Goal: Task Accomplishment & Management: Manage account settings

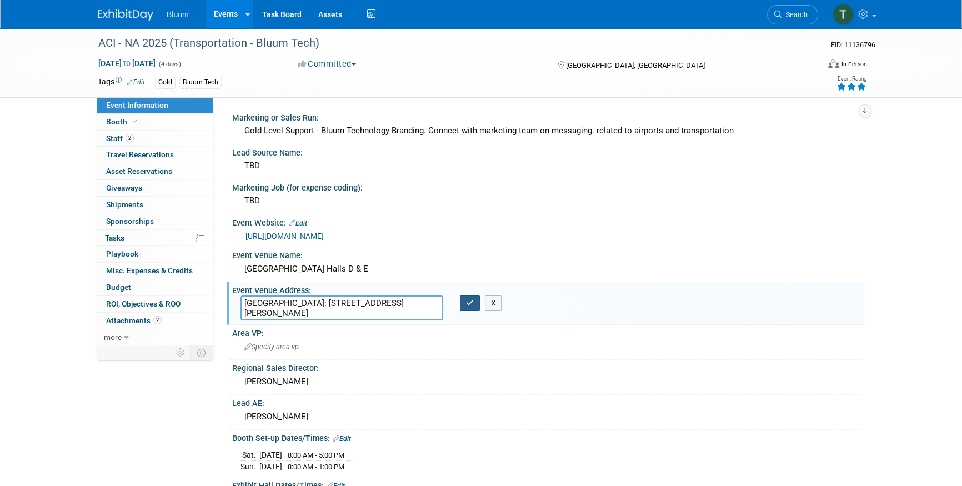
click at [465, 300] on button "button" at bounding box center [470, 304] width 20 height 16
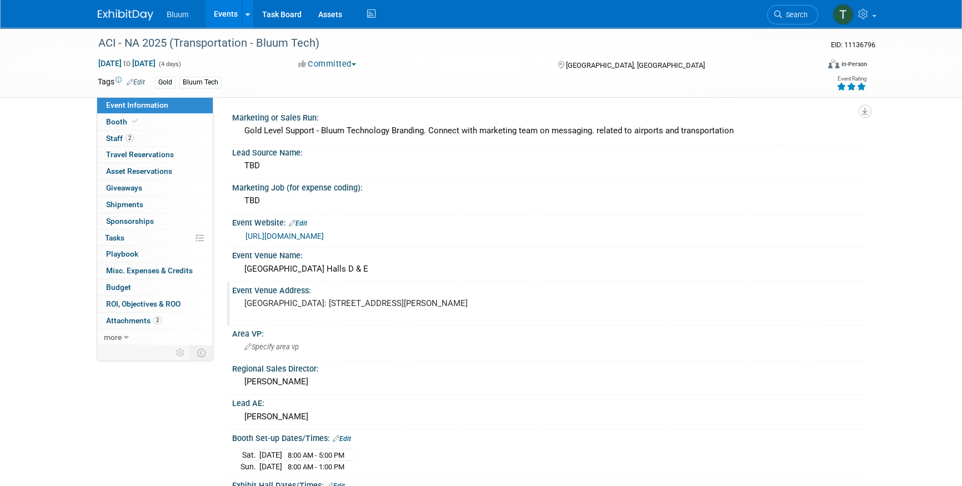
click at [229, 21] on link "Events" at bounding box center [226, 14] width 41 height 28
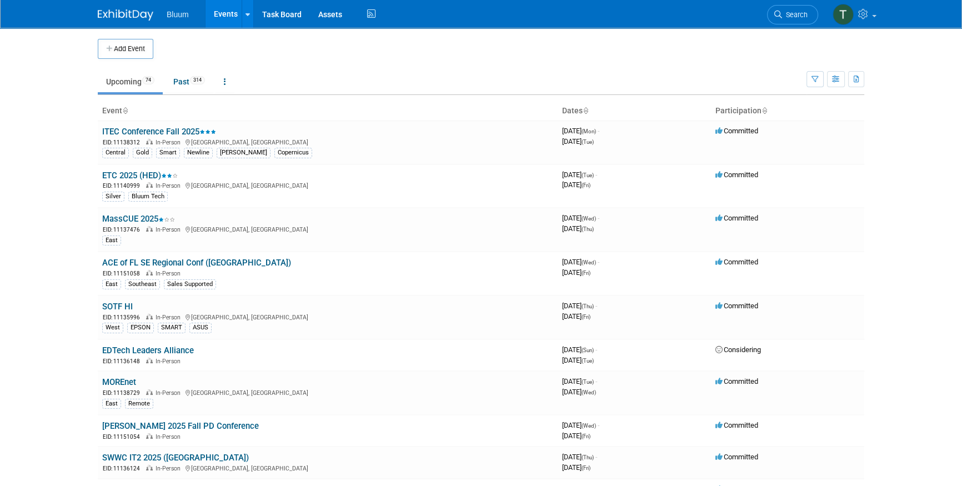
click at [67, 229] on body "Bluum Events Add Event Bulk Upload Events Shareable Event Boards Recently Viewe…" at bounding box center [481, 243] width 962 height 486
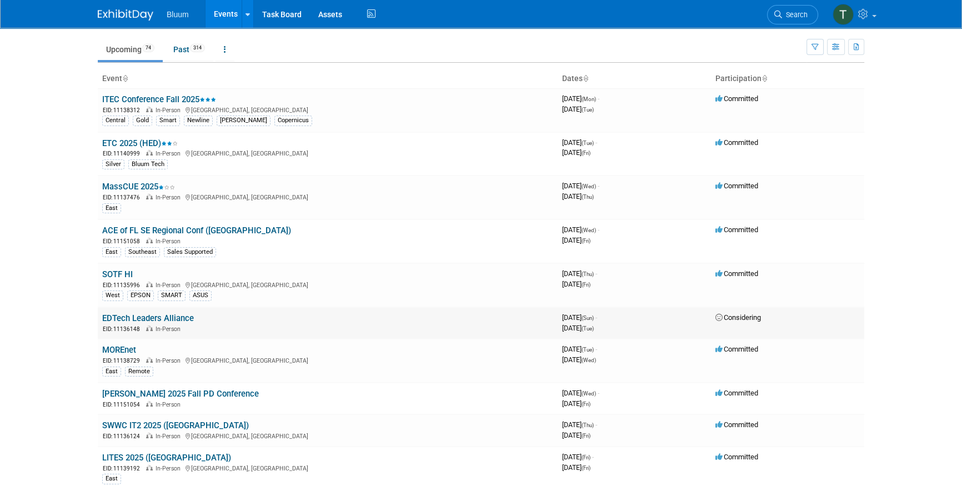
scroll to position [50, 0]
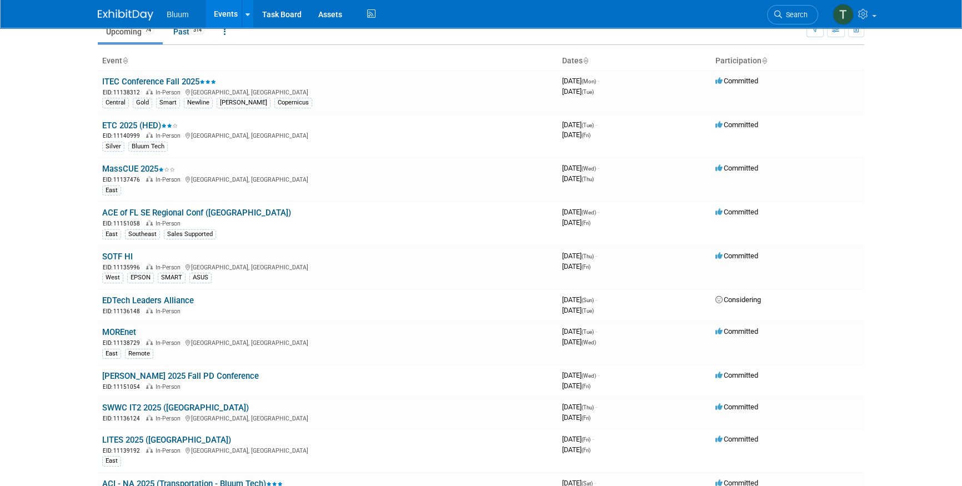
click at [56, 201] on body "Bluum Events Add Event Bulk Upload Events Shareable Event Boards Recently Viewe…" at bounding box center [481, 193] width 962 height 486
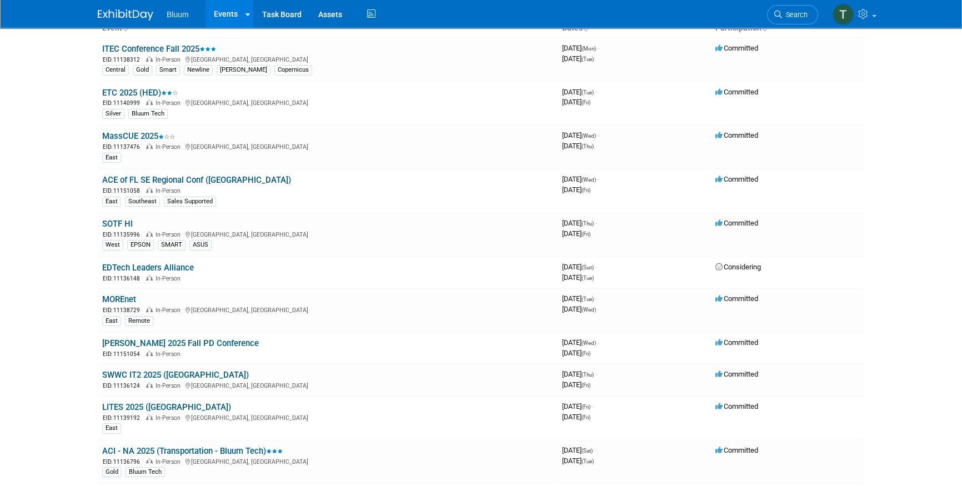
scroll to position [101, 0]
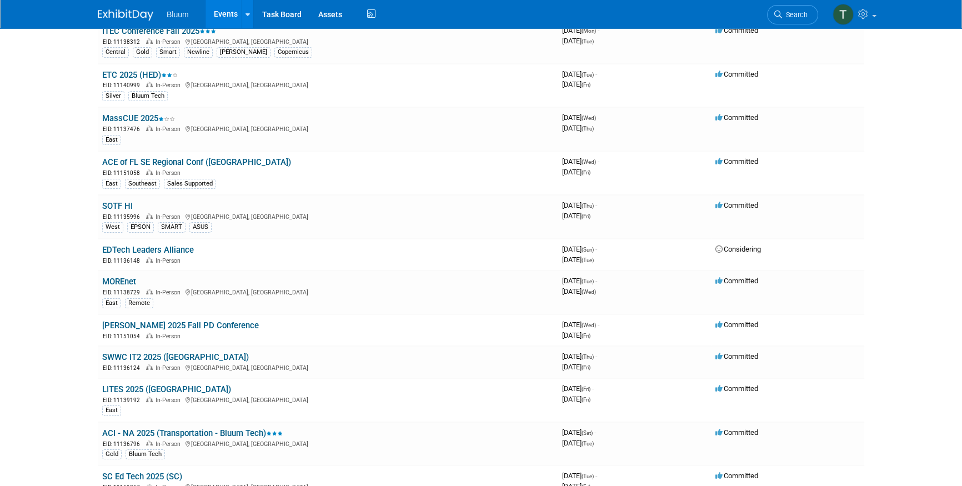
click at [61, 146] on body "Bluum Events Add Event Bulk Upload Events Shareable Event Boards Recently Viewe…" at bounding box center [481, 142] width 962 height 486
click at [62, 200] on body "Bluum Events Add Event Bulk Upload Events Shareable Event Boards Recently Viewe…" at bounding box center [481, 142] width 962 height 486
click at [60, 196] on body "Bluum Events Add Event Bulk Upload Events Shareable Event Boards Recently Viewe…" at bounding box center [481, 142] width 962 height 486
click at [181, 246] on link "EDTech Leaders Alliance" at bounding box center [148, 250] width 92 height 10
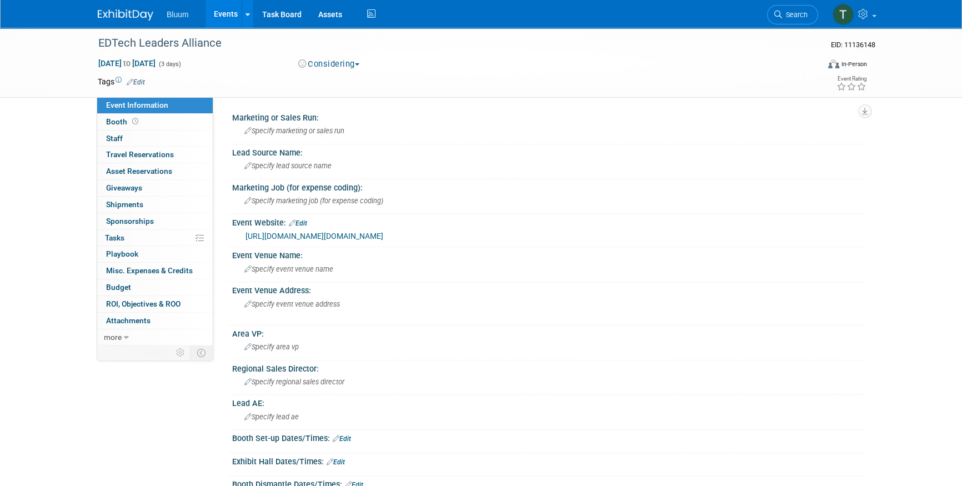
click at [323, 233] on link "https://url.us.m.mimecastprotect.com/s/h3juCM85JlFR3XRQsQtWf8LlJm?domain=7yl9pb…" at bounding box center [315, 236] width 138 height 9
click at [210, 14] on link "Events" at bounding box center [226, 14] width 41 height 28
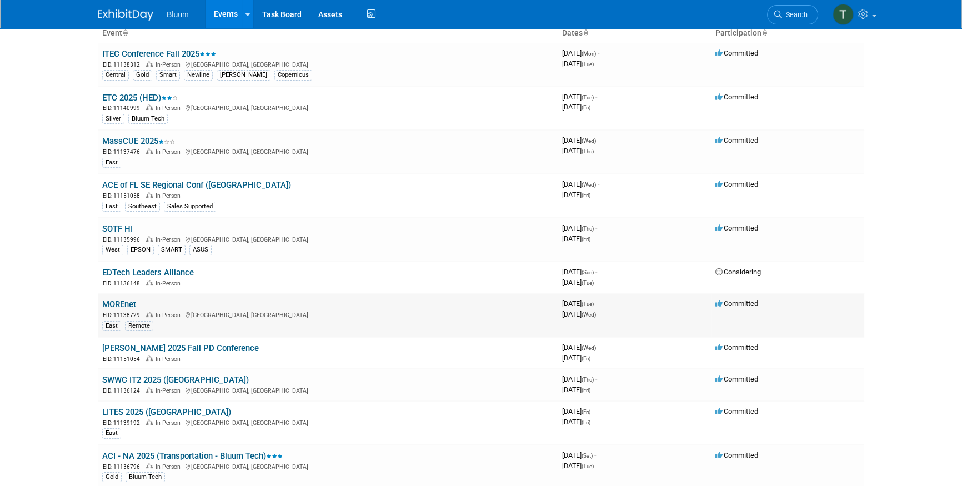
scroll to position [101, 0]
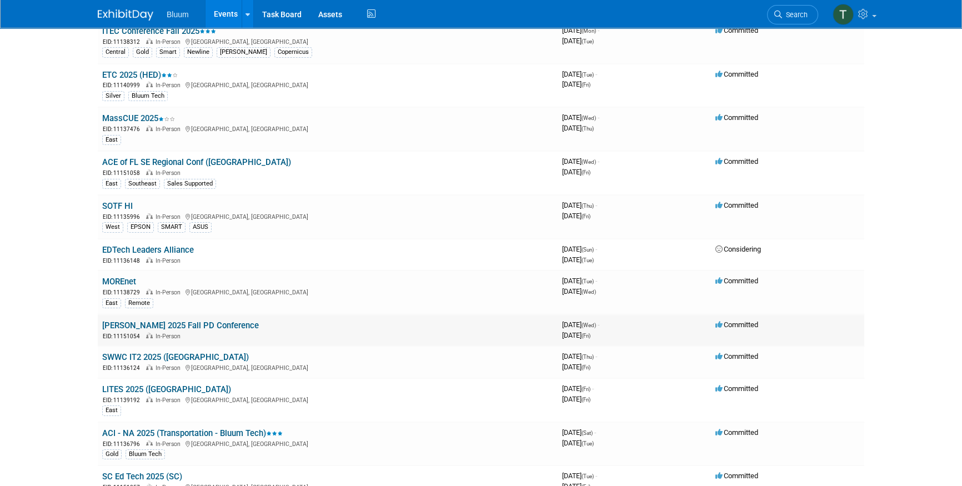
click at [171, 323] on link "SCATA 2025 Fall PD Conference" at bounding box center [180, 326] width 157 height 10
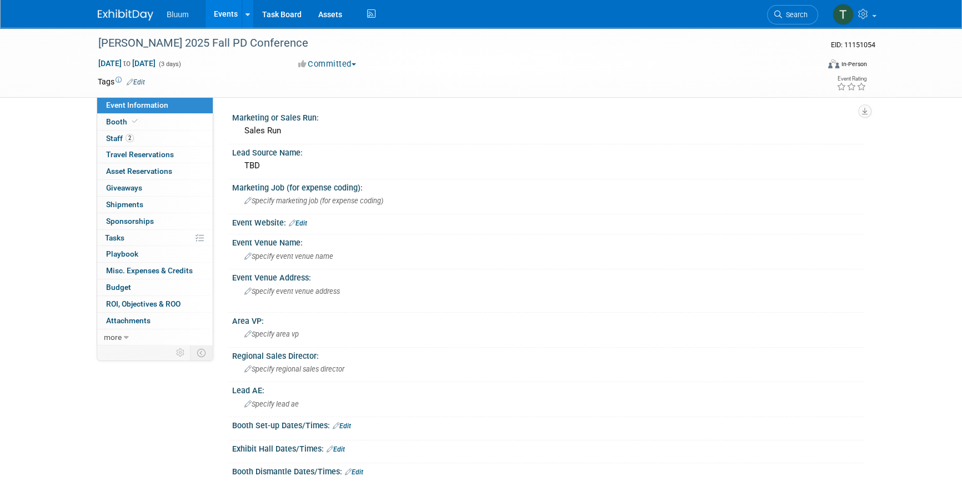
click at [141, 78] on link "Edit" at bounding box center [136, 82] width 18 height 8
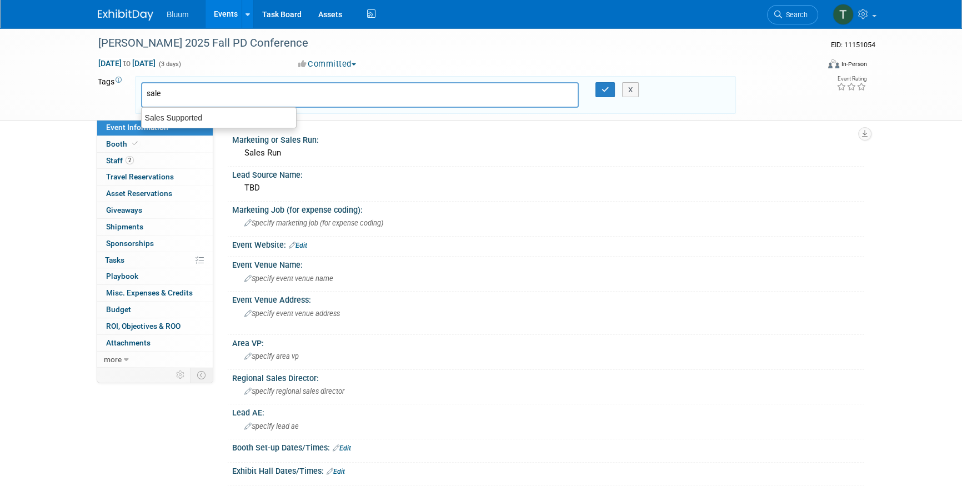
type input "sales"
click at [201, 119] on div "Sales Supported" at bounding box center [219, 118] width 156 height 16
type input "Sales Supported"
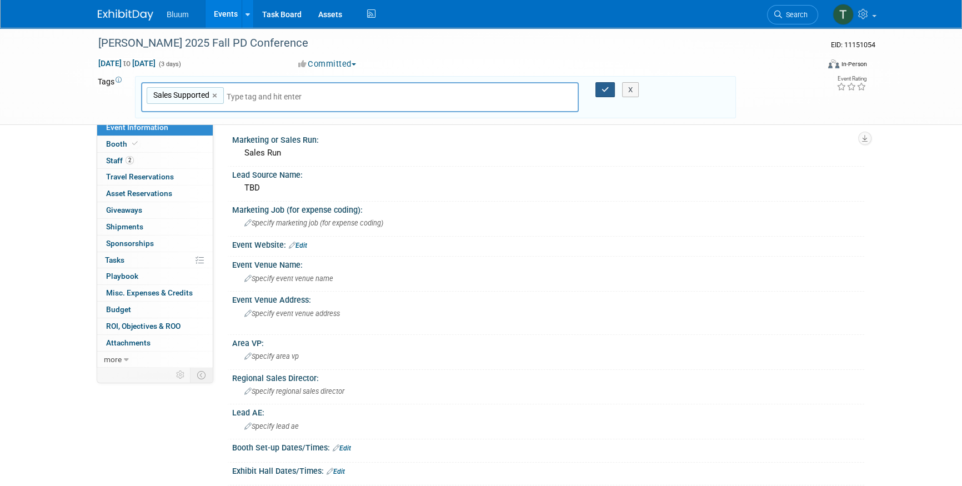
click at [602, 90] on icon "button" at bounding box center [606, 89] width 8 height 7
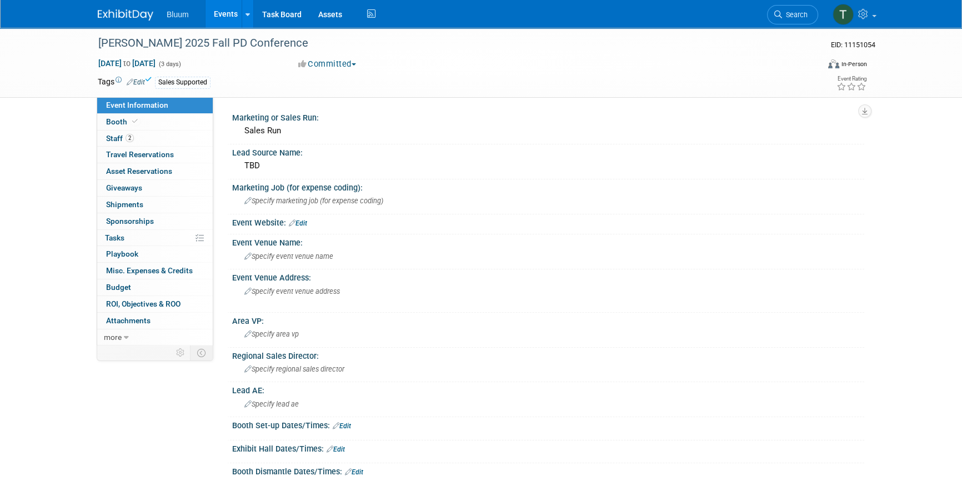
click at [47, 176] on div "SCATA 2025 Fall PD Conference EID: 11151054 Oct 22, 2025 to Oct 24, 2025 (3 day…" at bounding box center [481, 368] width 962 height 681
click at [67, 126] on div "SCATA 2025 Fall PD Conference EID: 11151054 Oct 22, 2025 to Oct 24, 2025 (3 day…" at bounding box center [481, 368] width 962 height 681
drag, startPoint x: 72, startPoint y: 232, endPoint x: 80, endPoint y: 227, distance: 10.0
click at [72, 232] on div "SCATA 2025 Fall PD Conference EID: 11151054 Oct 22, 2025 to Oct 24, 2025 (3 day…" at bounding box center [481, 368] width 962 height 681
click at [242, 86] on div "Sales Supported" at bounding box center [445, 83] width 581 height 12
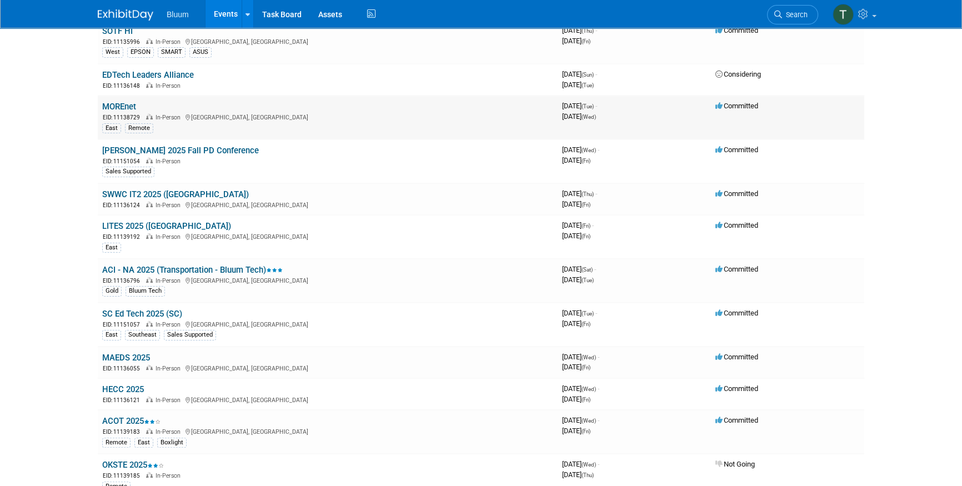
scroll to position [252, 0]
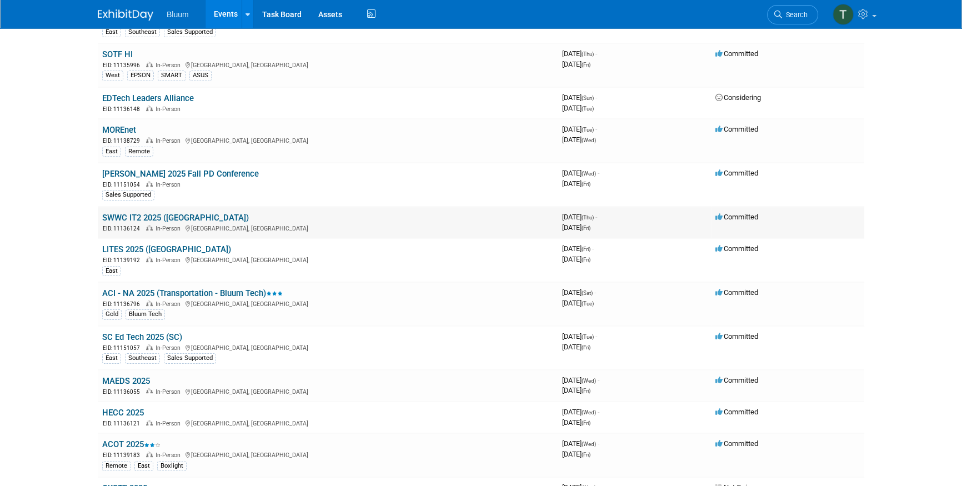
click at [150, 214] on link "SWWC IT2 2025 ([GEOGRAPHIC_DATA])" at bounding box center [175, 218] width 147 height 10
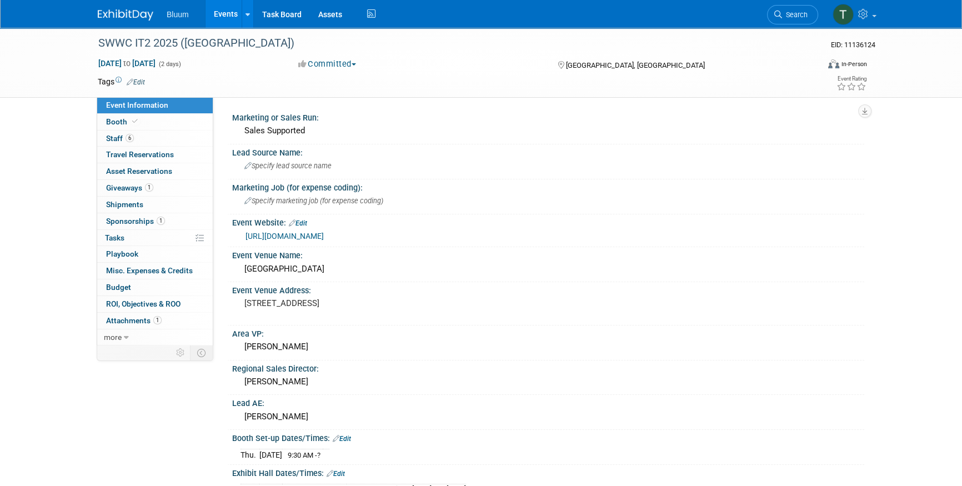
click at [217, 11] on link "Events" at bounding box center [226, 14] width 41 height 28
click at [288, 167] on span "Specify lead source name" at bounding box center [287, 166] width 87 height 8
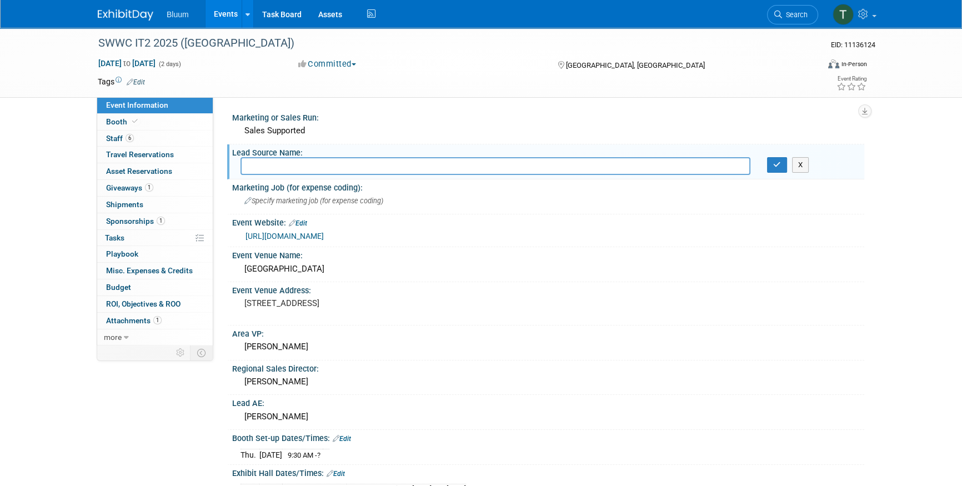
click at [812, 167] on div "X" at bounding box center [811, 165] width 89 height 16
click at [798, 162] on button "X" at bounding box center [800, 165] width 17 height 16
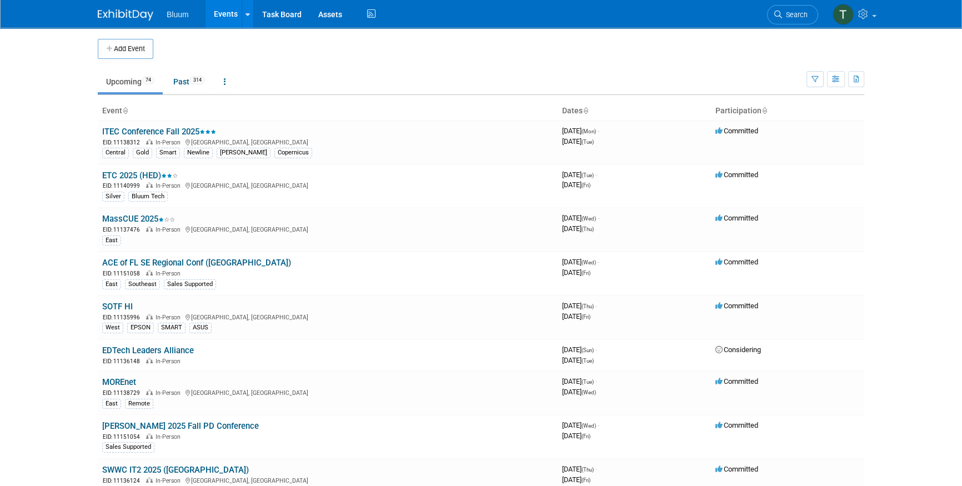
click at [19, 268] on body "Bluum Events Add Event Bulk Upload Events Shareable Event Boards Recently Viewe…" at bounding box center [481, 243] width 962 height 486
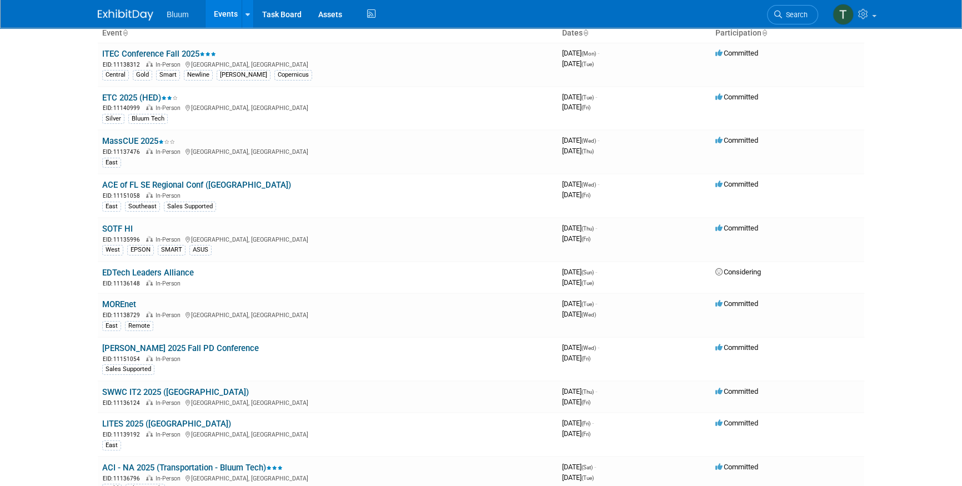
scroll to position [101, 0]
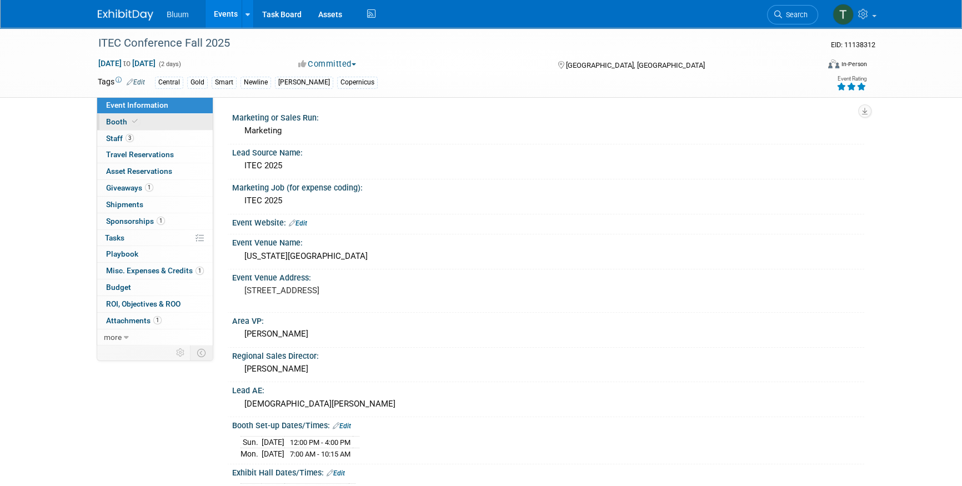
click at [139, 121] on link "Booth" at bounding box center [155, 122] width 116 height 16
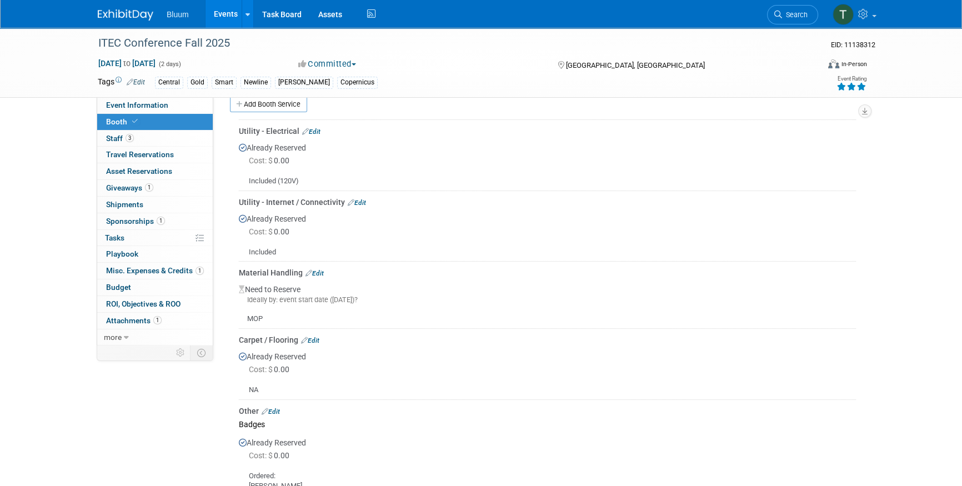
scroll to position [353, 0]
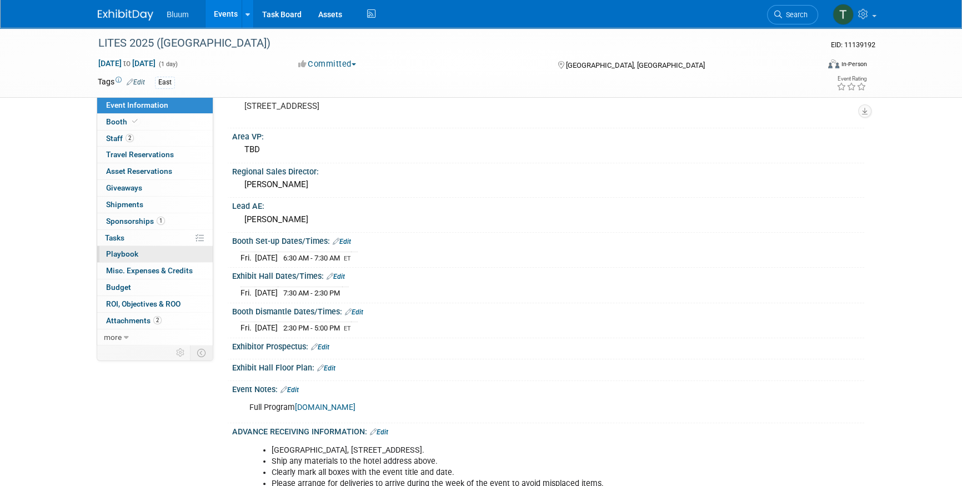
scroll to position [202, 0]
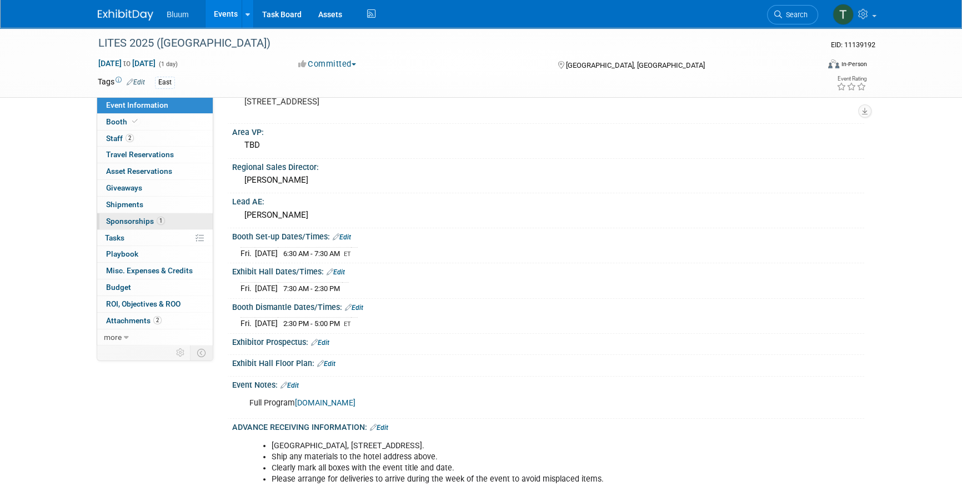
click at [147, 217] on span "Sponsorships 1" at bounding box center [135, 221] width 59 height 9
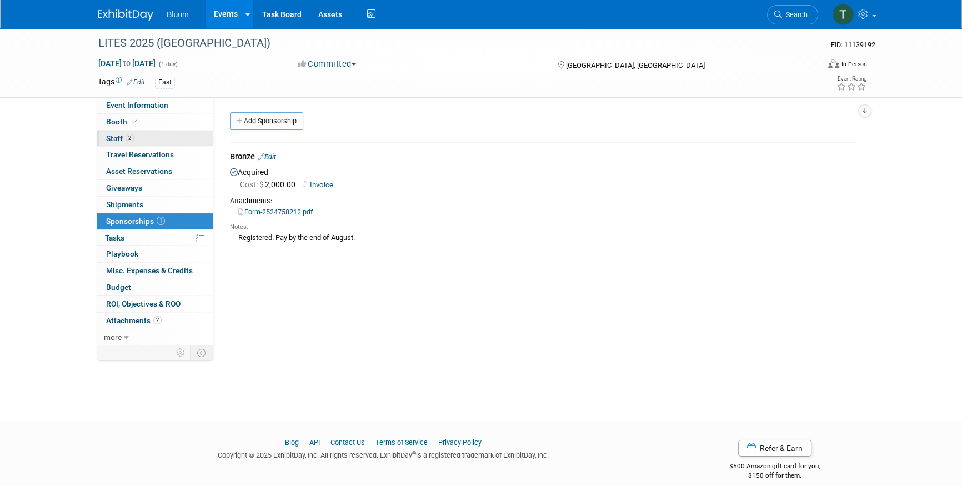
click at [152, 134] on link "2 Staff 2" at bounding box center [155, 139] width 116 height 16
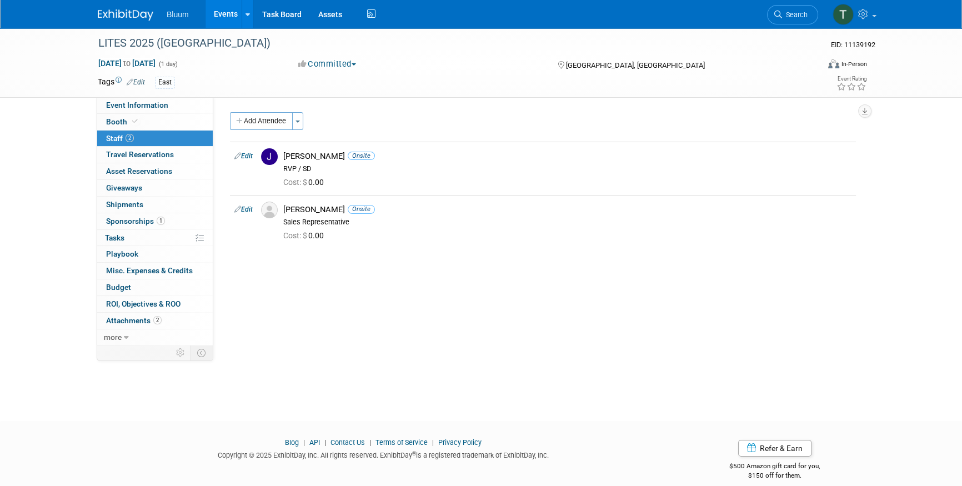
click at [275, 292] on div "Marketing or Sales Run: Marketing Lead Source Name: TBD Marketing Job (for expe…" at bounding box center [538, 221] width 651 height 248
click at [223, 9] on link "Events" at bounding box center [226, 14] width 41 height 28
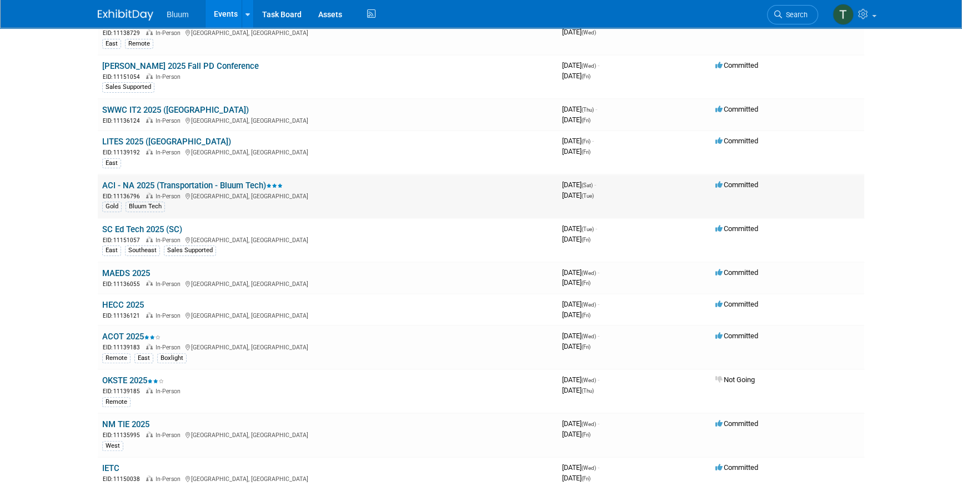
scroll to position [404, 0]
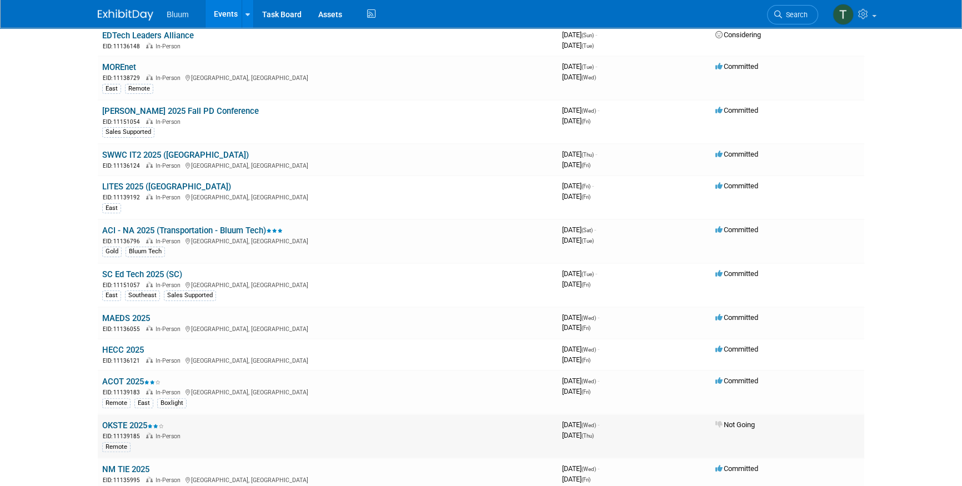
scroll to position [252, 0]
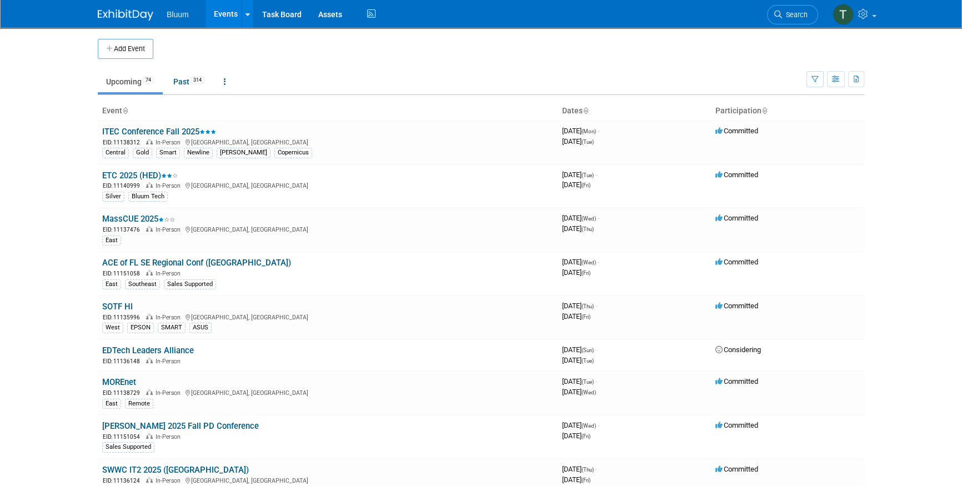
drag, startPoint x: 65, startPoint y: 191, endPoint x: 7, endPoint y: 199, distance: 58.4
click at [64, 192] on body "Bluum Events Add Event Bulk Upload Events Shareable Event Boards Recently Viewe…" at bounding box center [481, 243] width 962 height 486
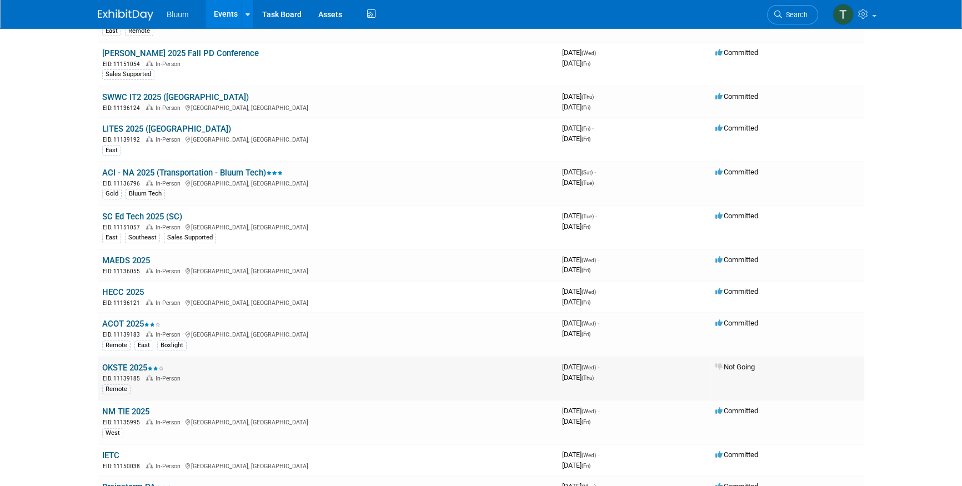
scroll to position [404, 0]
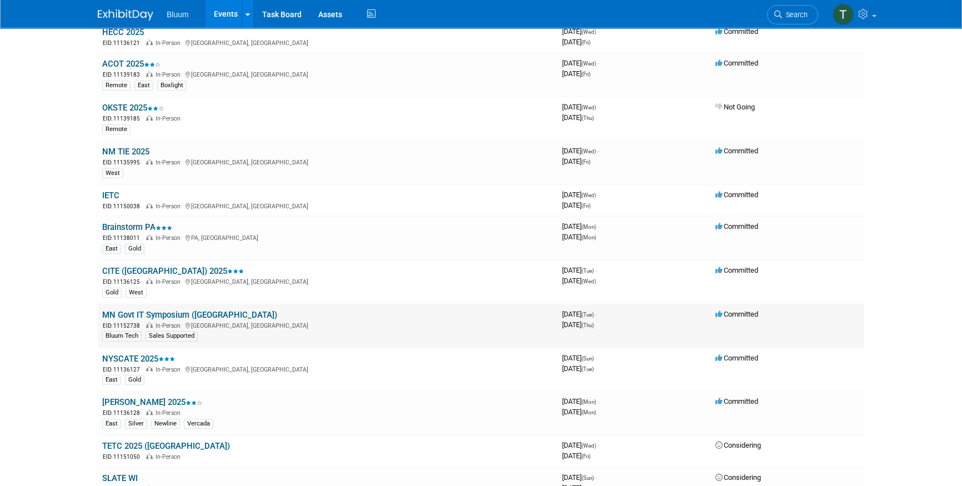
scroll to position [656, 0]
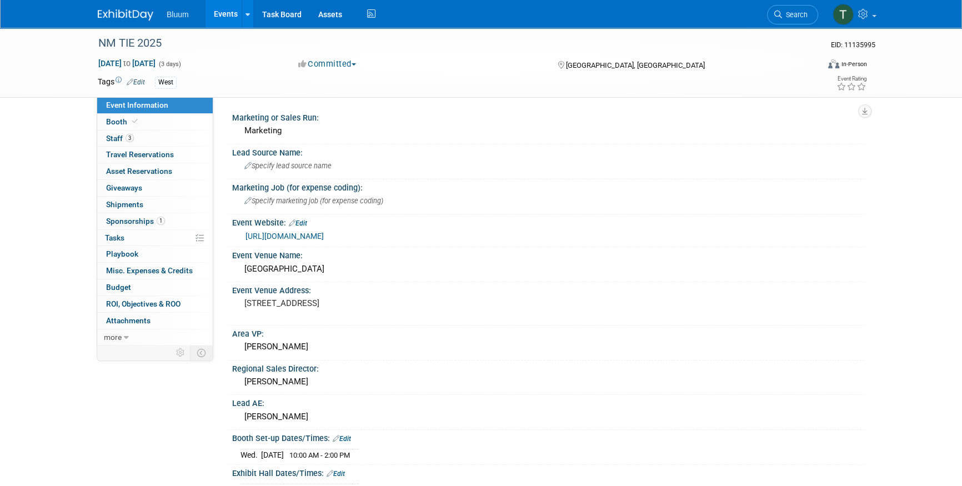
click at [217, 15] on link "Events" at bounding box center [226, 14] width 41 height 28
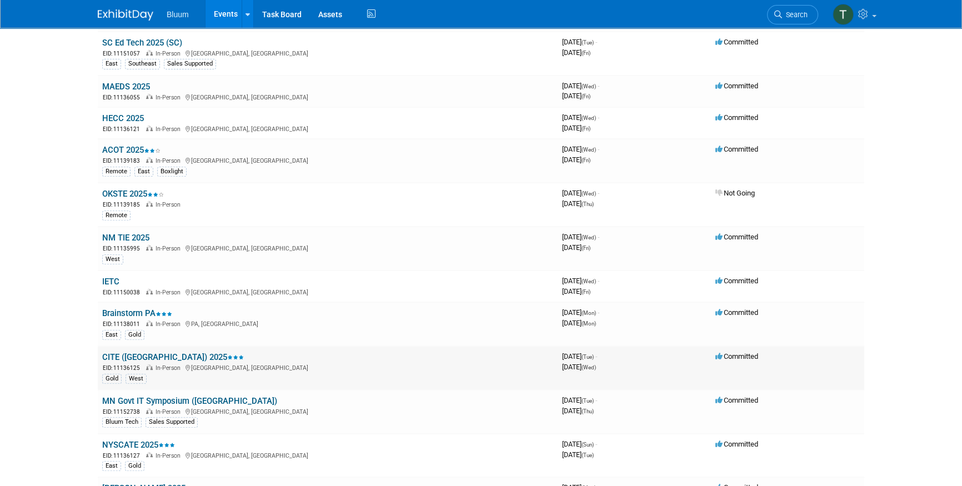
scroll to position [556, 0]
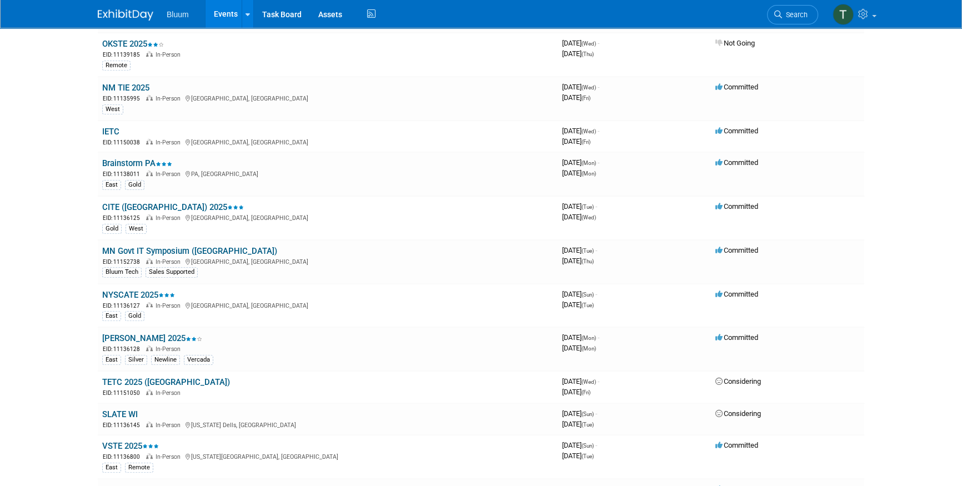
scroll to position [707, 0]
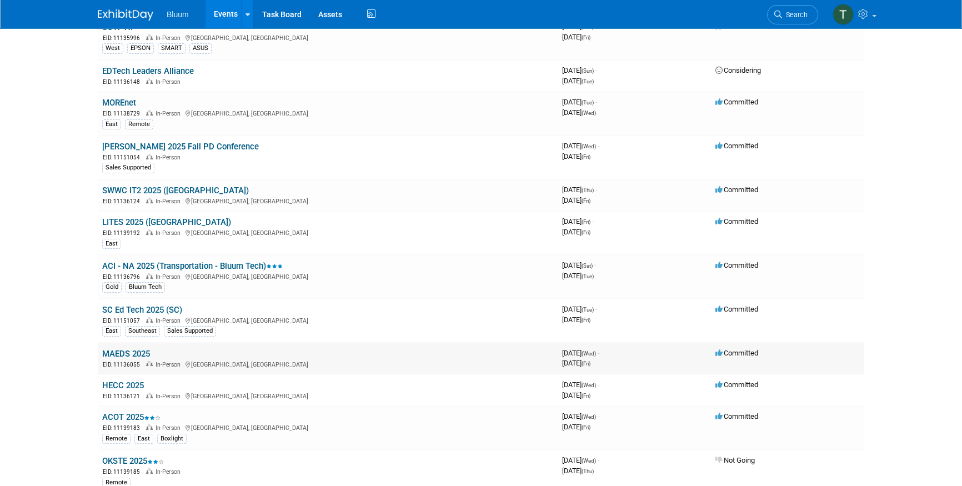
scroll to position [353, 0]
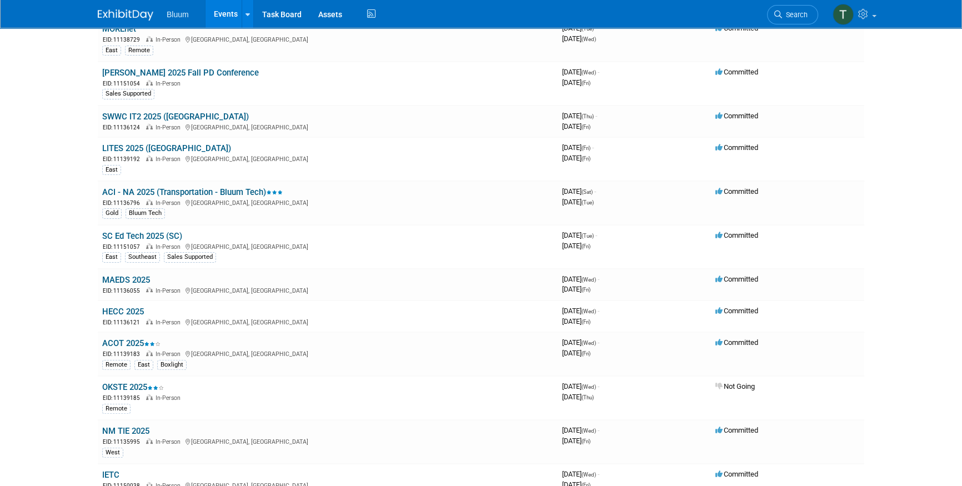
drag, startPoint x: 133, startPoint y: 312, endPoint x: 82, endPoint y: 312, distance: 50.6
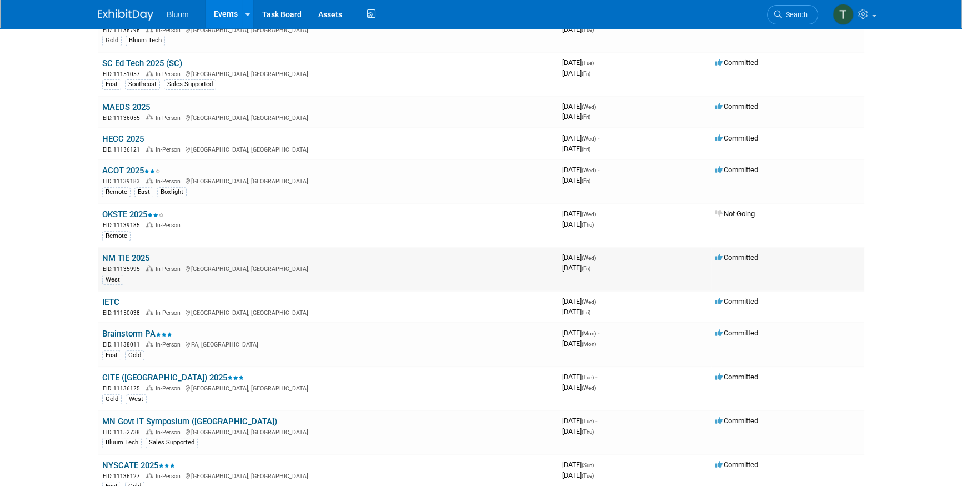
scroll to position [556, 0]
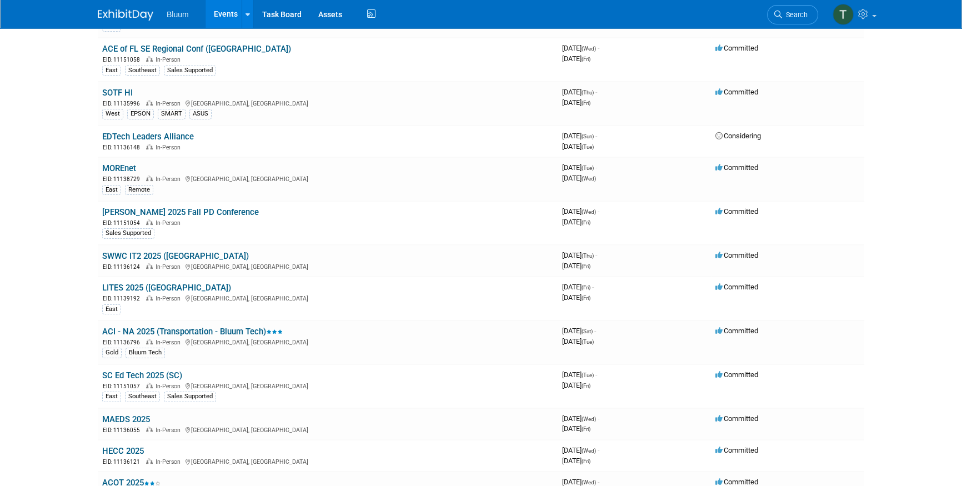
scroll to position [202, 0]
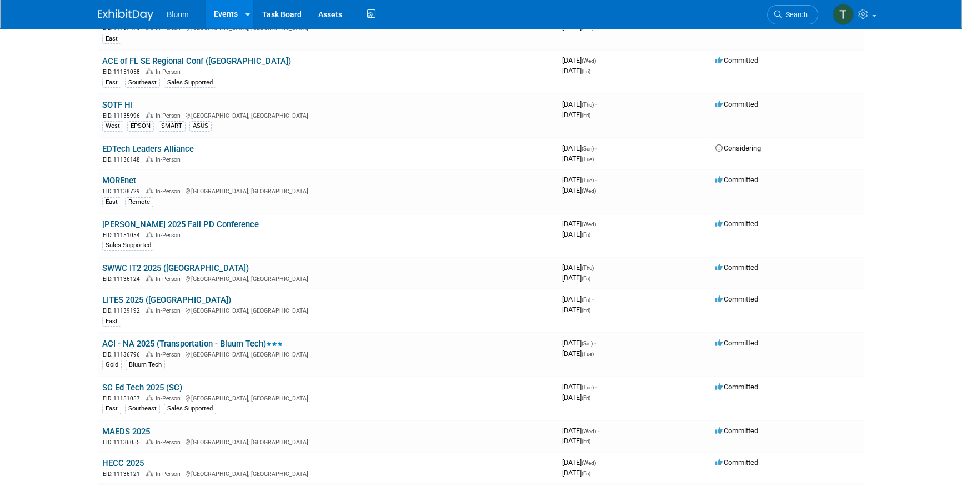
click at [48, 284] on html "Bluum Events Add Event Bulk Upload Events Shareable Event Boards Recently Viewe…" at bounding box center [481, 41] width 962 height 486
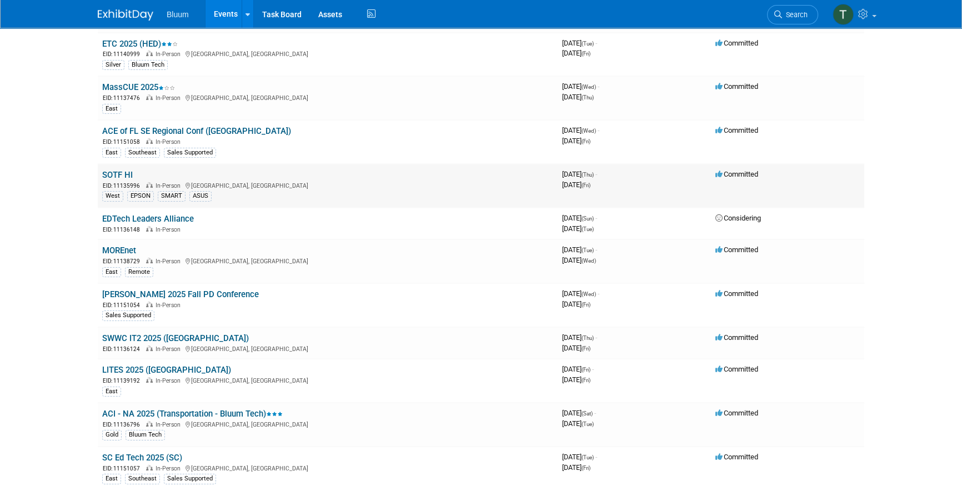
scroll to position [0, 0]
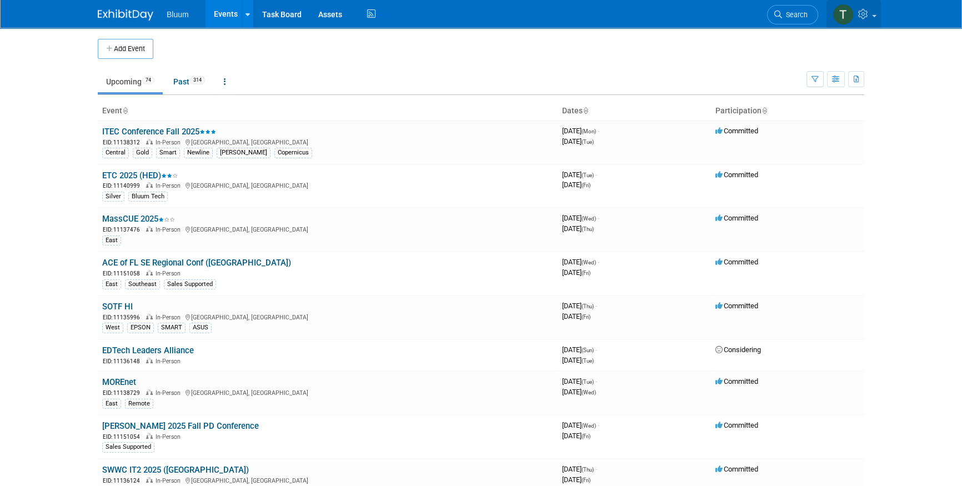
click at [871, 18] on icon at bounding box center [864, 14] width 13 height 10
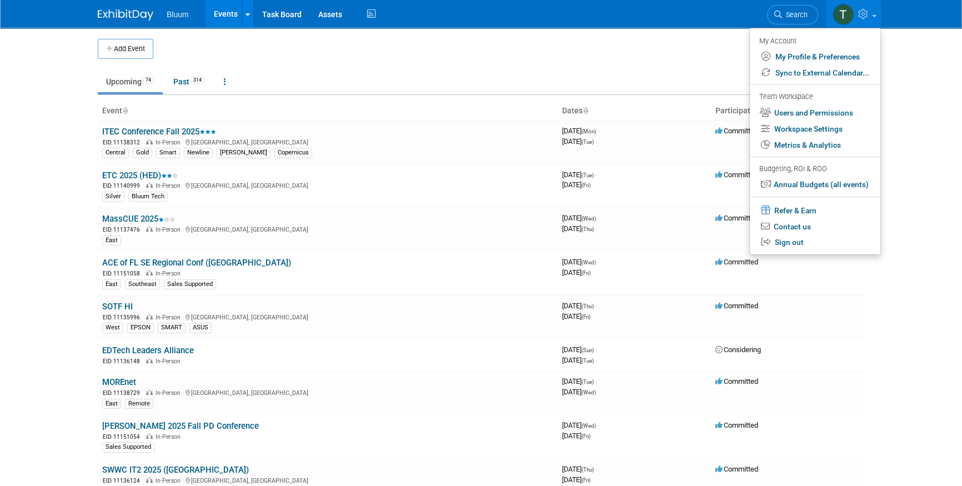
click at [700, 78] on ul "Upcoming 74 Past 314 All Events 388 Past and Upcoming Grouped Annually Events g…" at bounding box center [452, 82] width 709 height 25
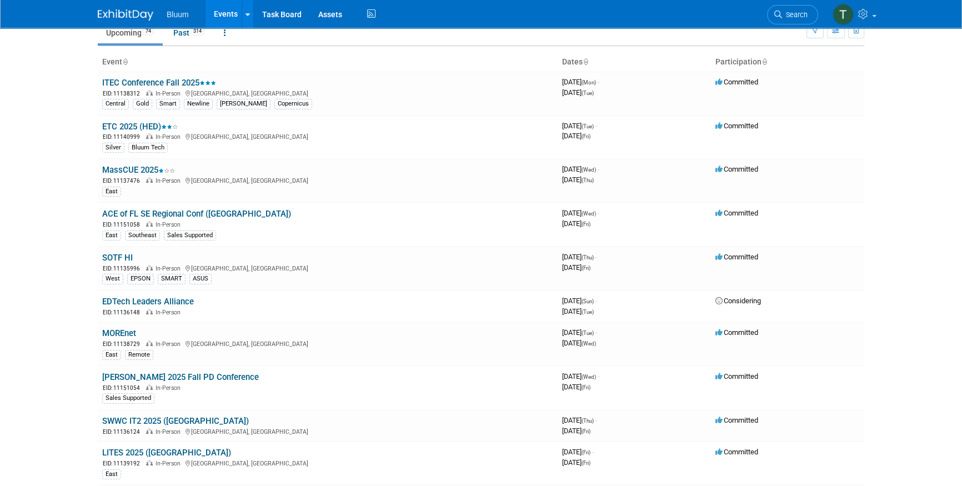
scroll to position [50, 0]
drag, startPoint x: 72, startPoint y: 256, endPoint x: 93, endPoint y: 214, distance: 46.7
click at [72, 256] on body "Bluum Events Add Event Bulk Upload Events Shareable Event Boards Recently Viewe…" at bounding box center [481, 193] width 962 height 486
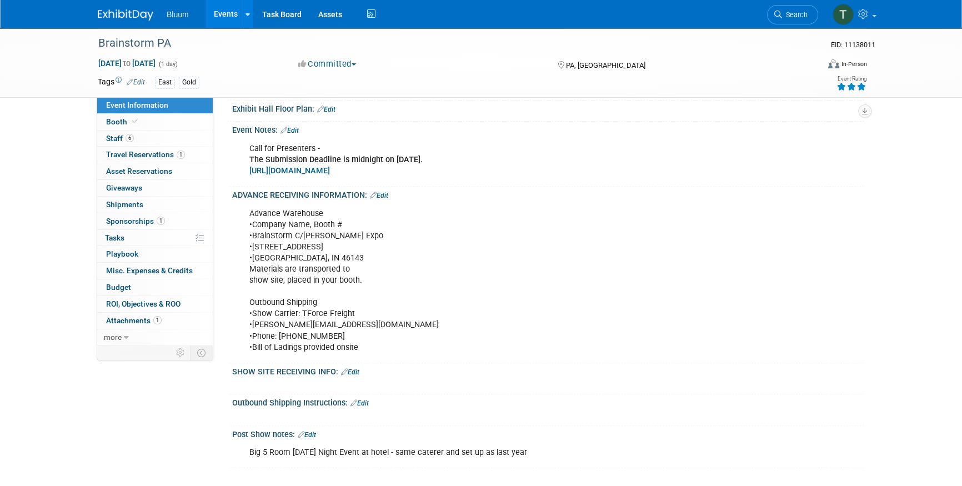
scroll to position [488, 0]
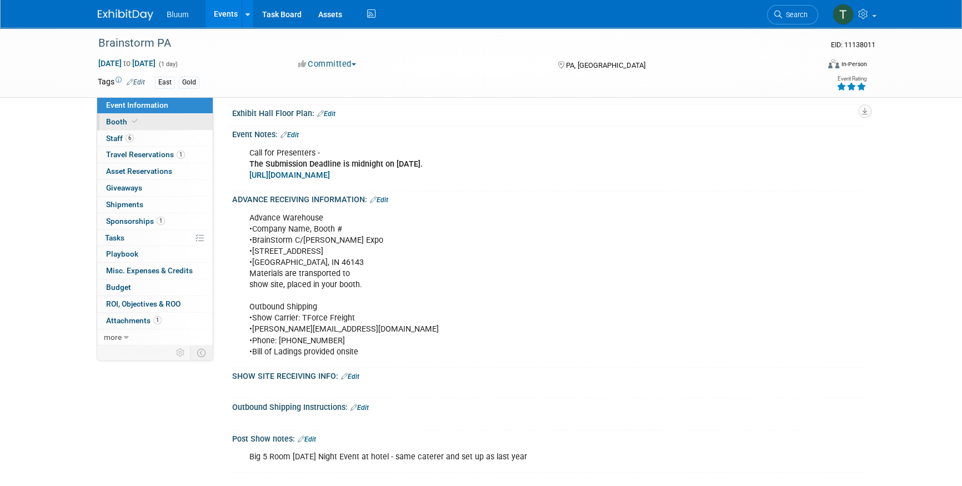
click at [187, 122] on link "Booth" at bounding box center [155, 122] width 116 height 16
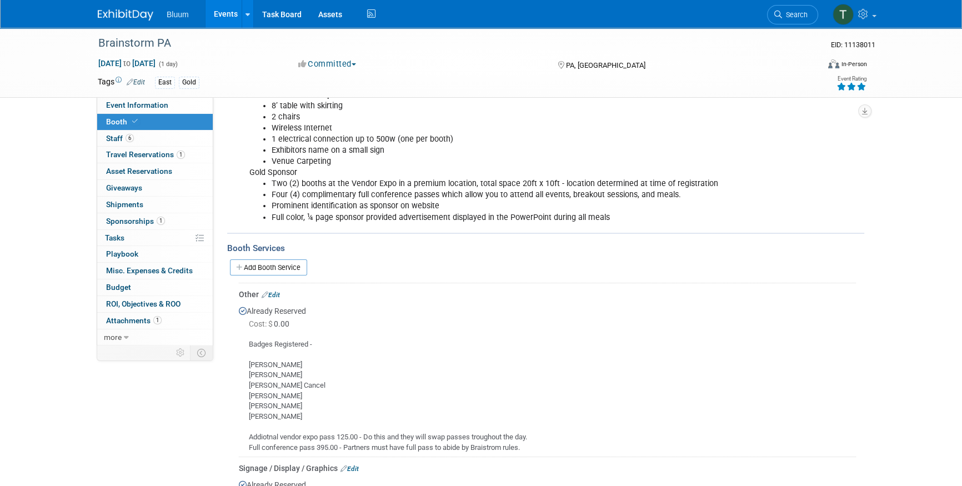
scroll to position [121, 0]
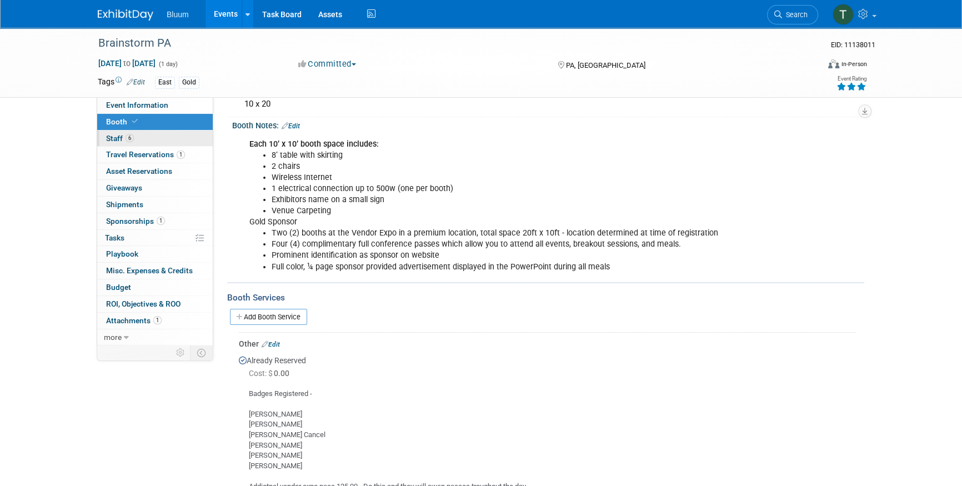
click at [137, 134] on link "6 Staff 6" at bounding box center [155, 139] width 116 height 16
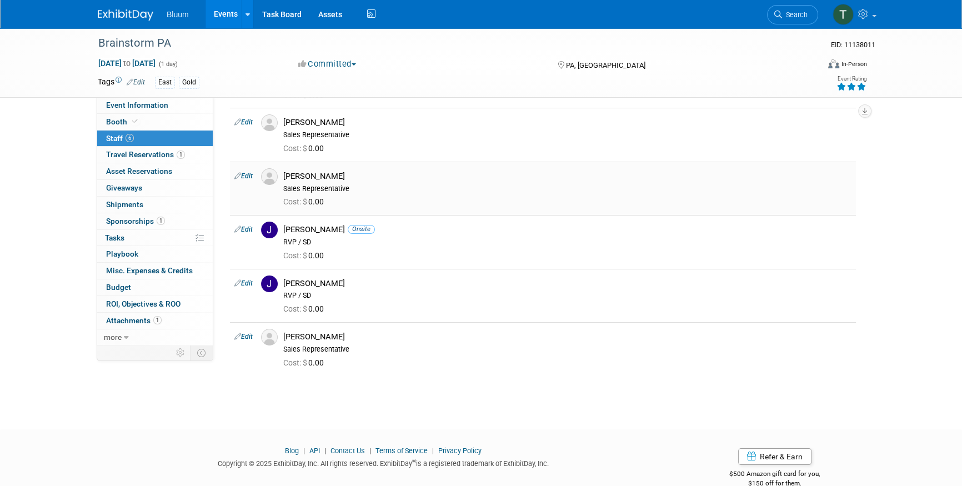
scroll to position [101, 0]
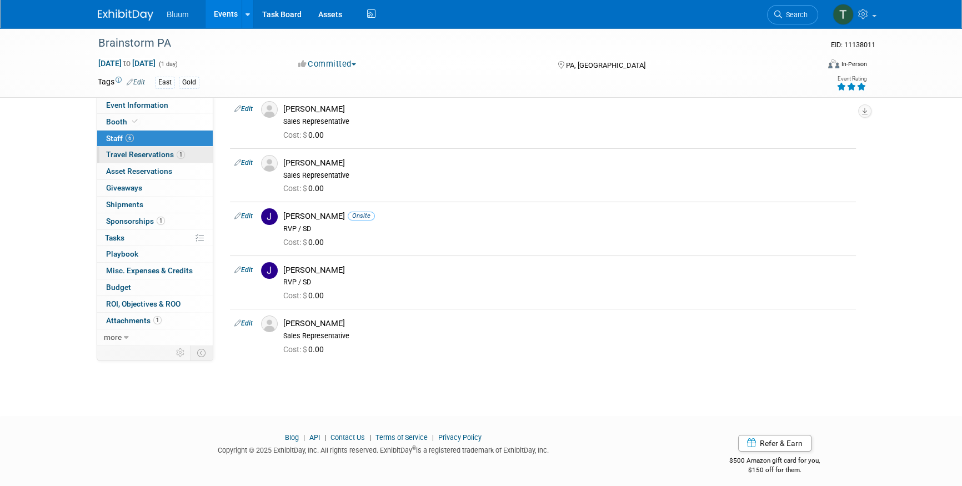
click at [161, 158] on span "Travel Reservations 1" at bounding box center [145, 154] width 79 height 9
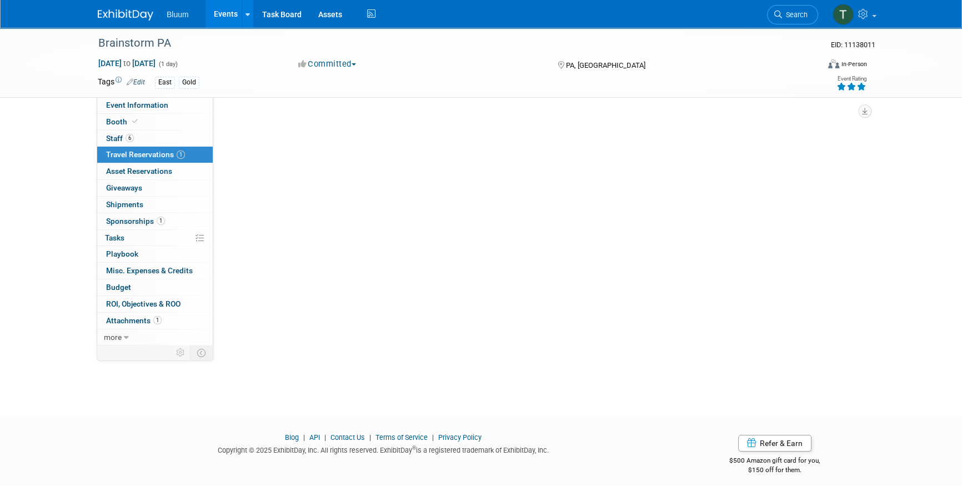
scroll to position [0, 0]
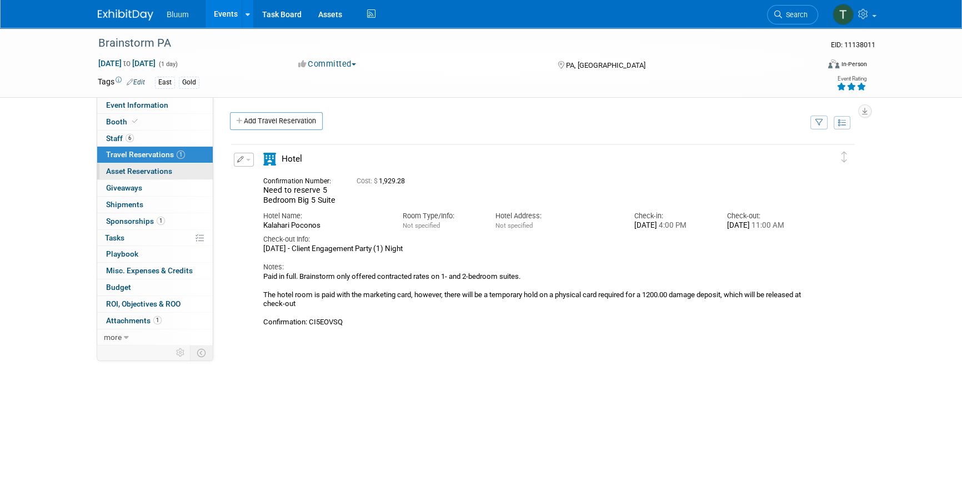
click at [114, 174] on span "Asset Reservations 0" at bounding box center [139, 171] width 66 height 9
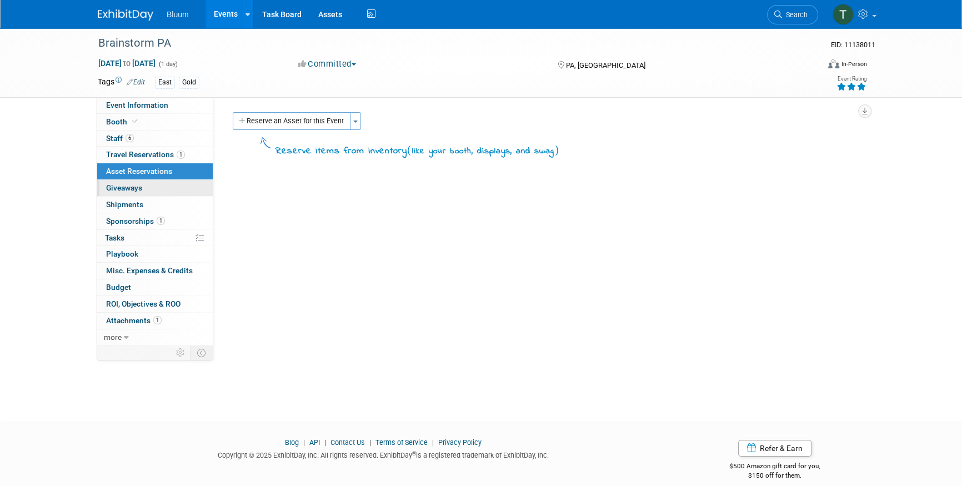
click at [122, 180] on link "0 Giveaways 0" at bounding box center [155, 188] width 116 height 16
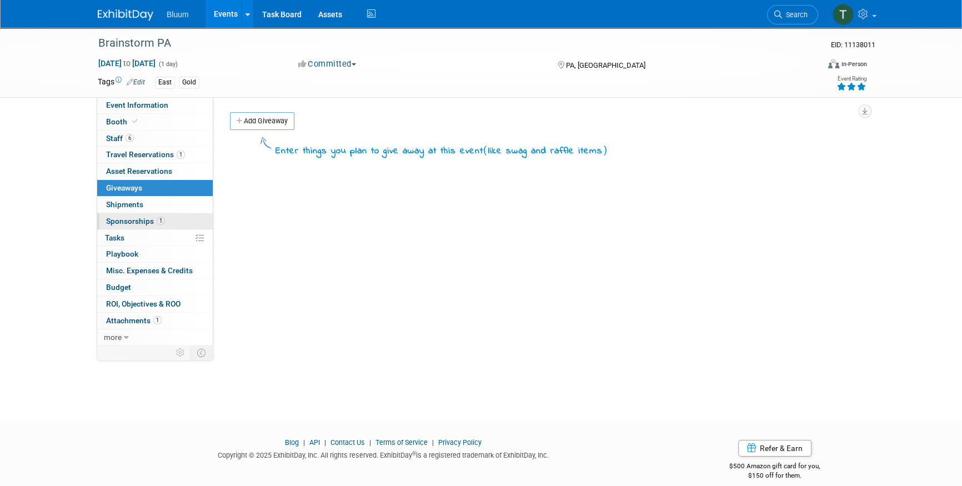
click at [154, 219] on span "Sponsorships 1" at bounding box center [135, 221] width 59 height 9
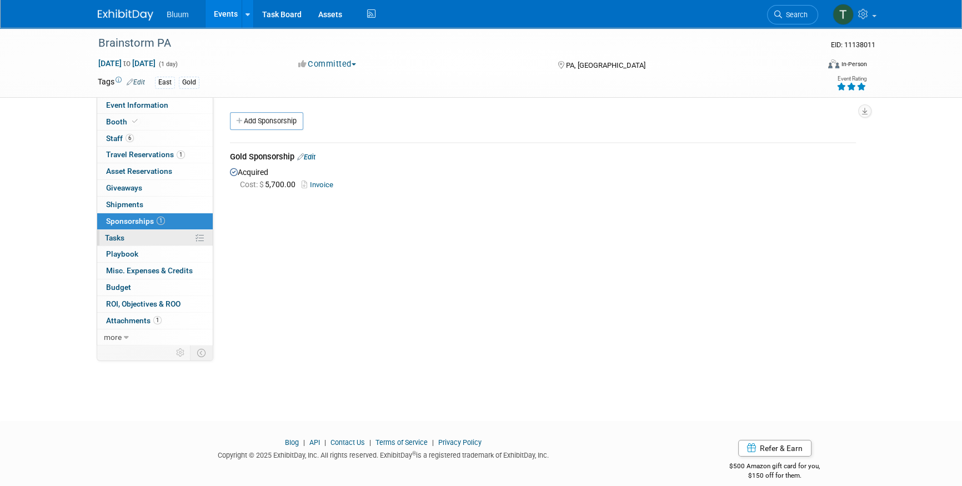
click at [133, 236] on link "0% Tasks 0%" at bounding box center [155, 238] width 116 height 16
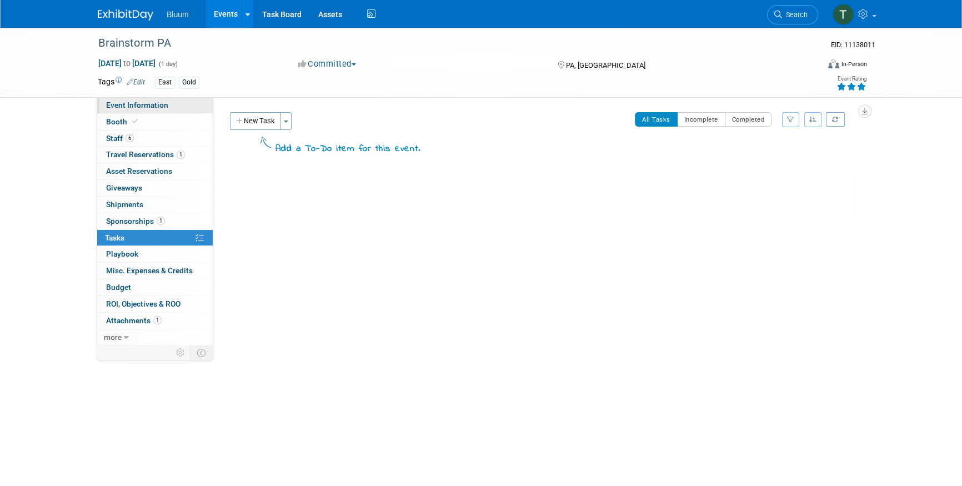
click at [143, 104] on span "Event Information" at bounding box center [137, 105] width 62 height 9
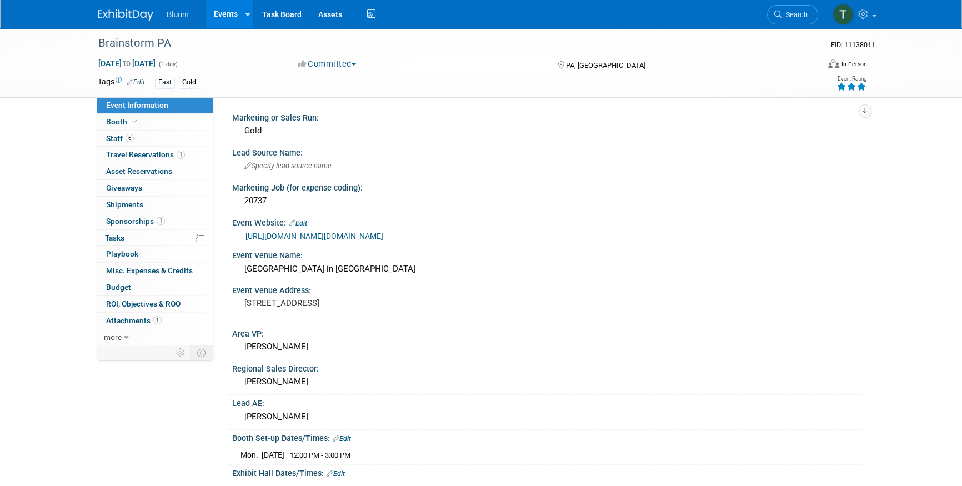
click at [143, 81] on link "Edit" at bounding box center [136, 82] width 18 height 8
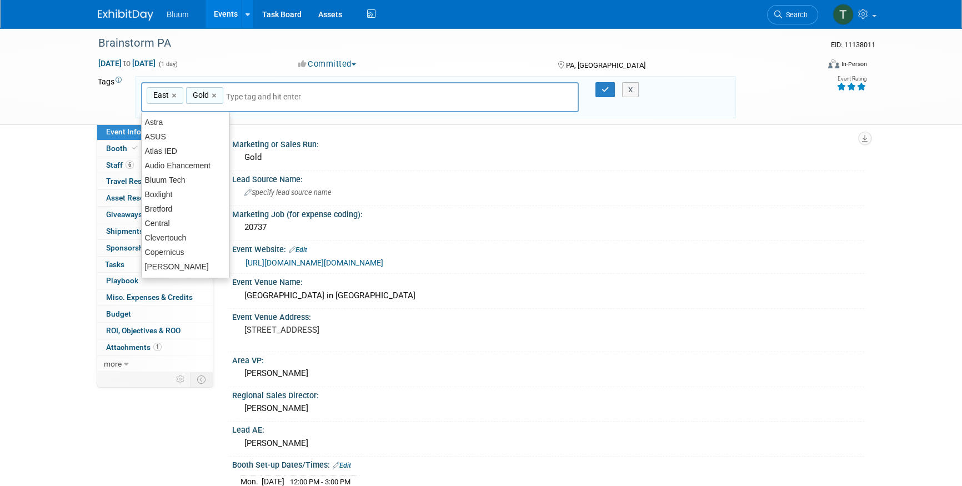
click at [262, 104] on div "East,Gold East × Gold ×" at bounding box center [360, 97] width 438 height 31
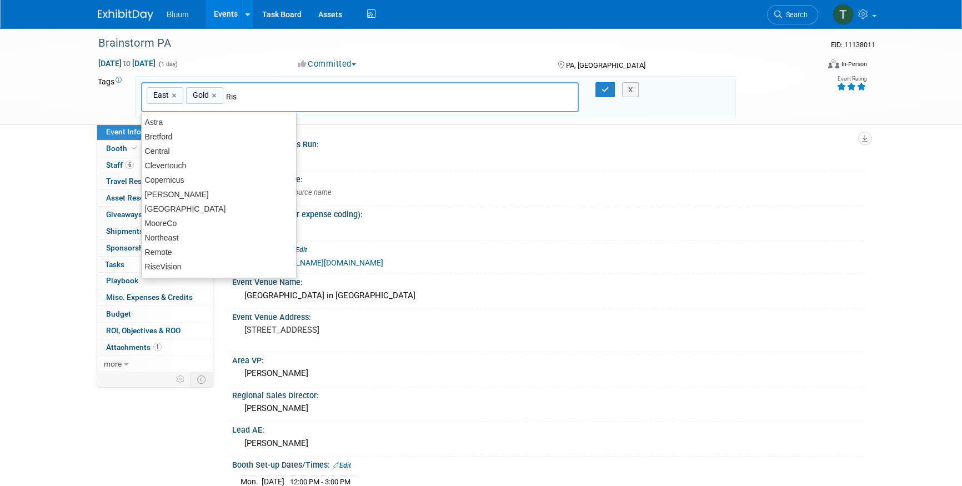
type input "Rise"
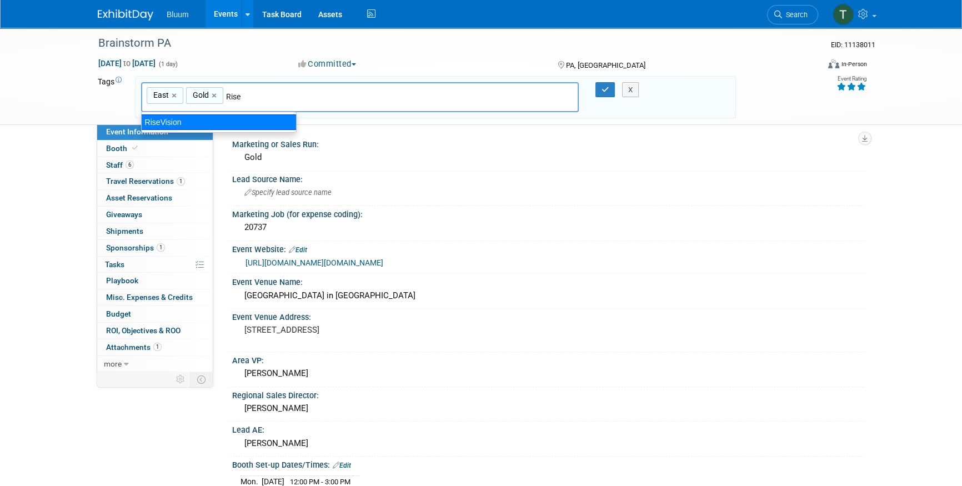
click at [157, 122] on div "RiseVision" at bounding box center [219, 122] width 156 height 16
type input "East, Gold, RiseVision"
